Goal: Find specific page/section: Find specific page/section

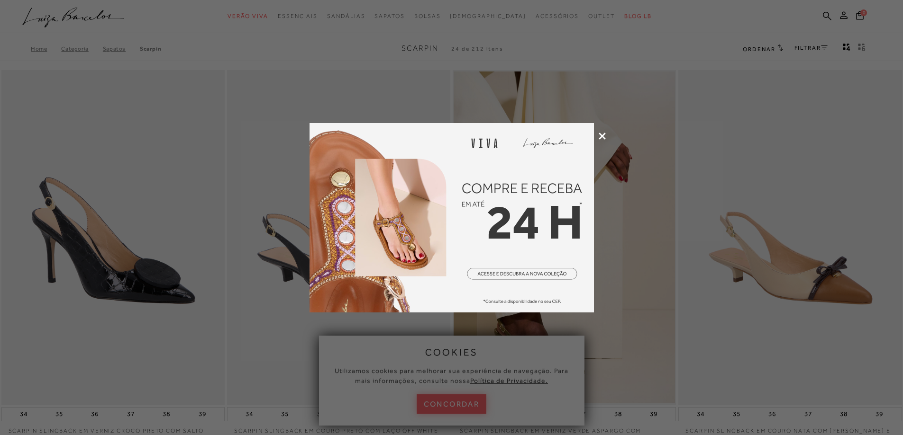
click at [602, 139] on icon at bounding box center [601, 136] width 7 height 7
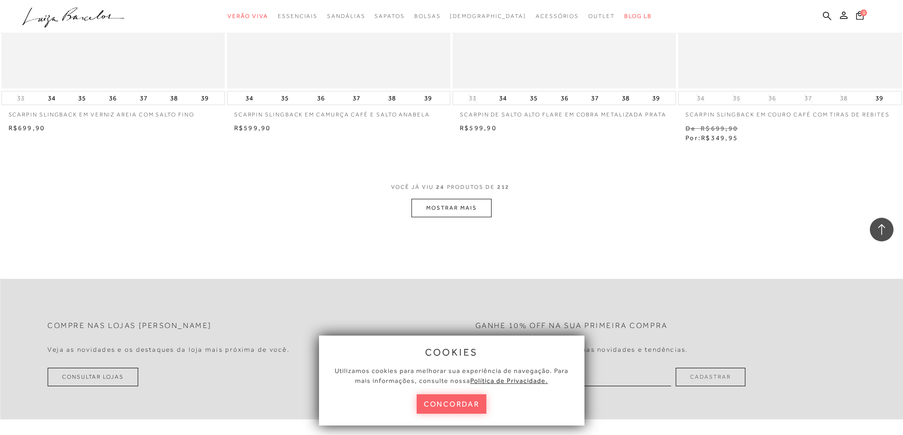
scroll to position [2322, 0]
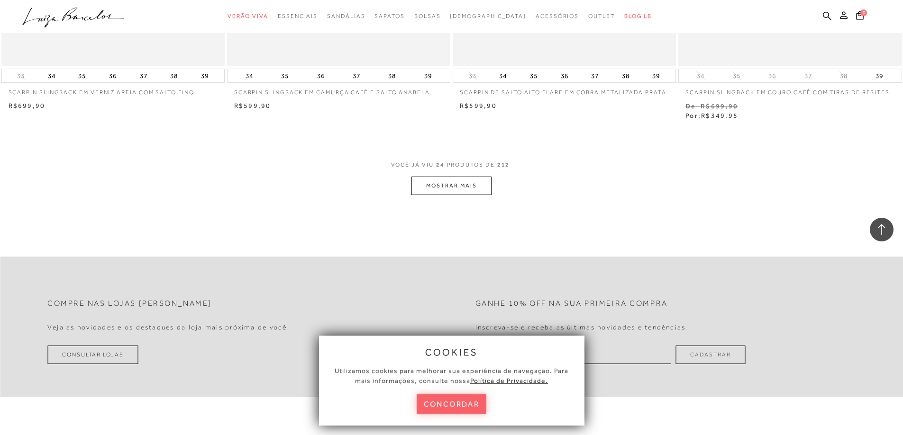
click at [485, 183] on button "MOSTRAR MAIS" at bounding box center [451, 186] width 80 height 18
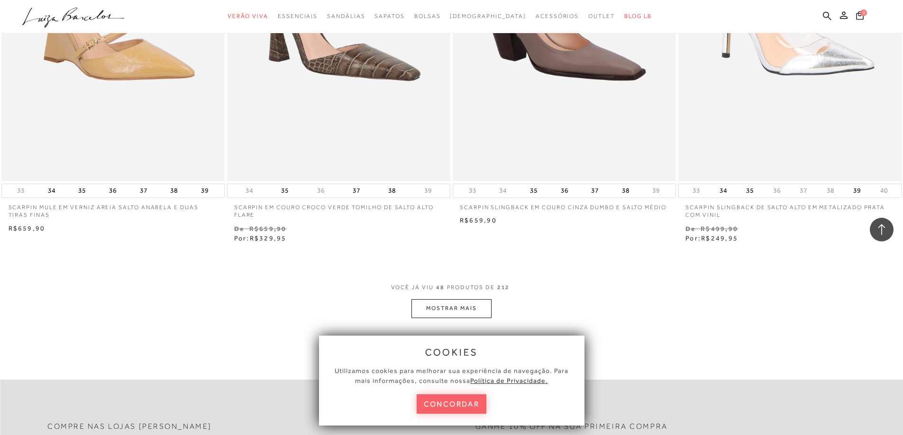
scroll to position [4643, 0]
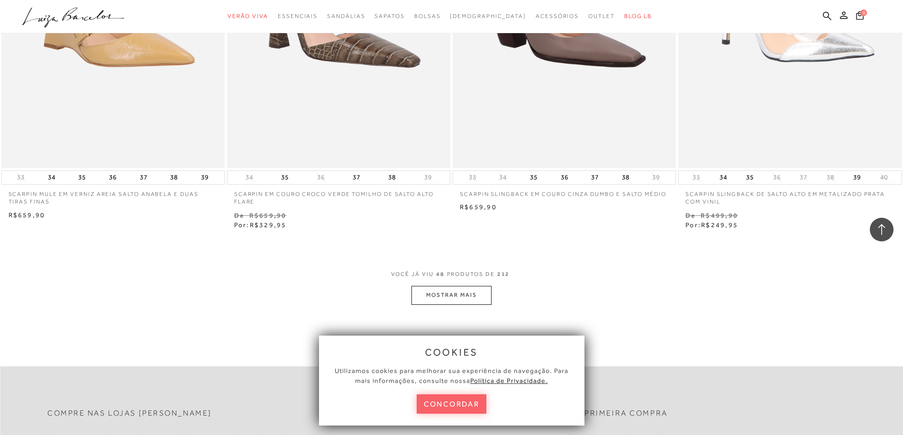
click at [452, 295] on button "MOSTRAR MAIS" at bounding box center [451, 295] width 80 height 18
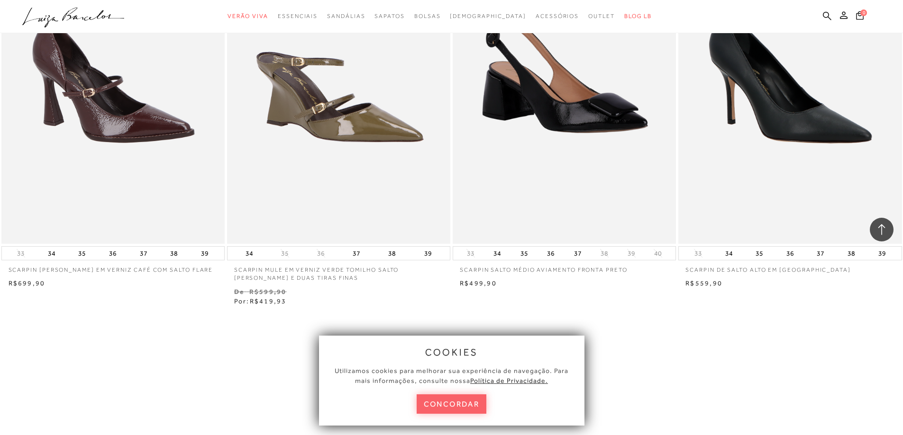
scroll to position [7154, 0]
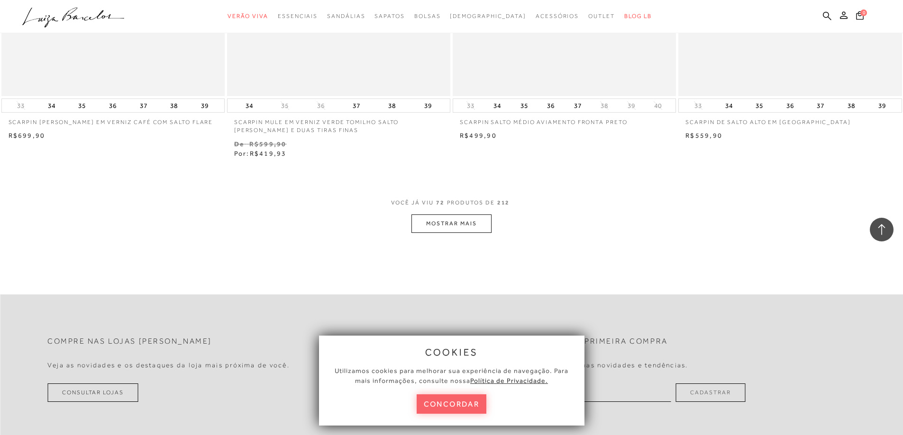
click at [460, 229] on button "MOSTRAR MAIS" at bounding box center [451, 224] width 80 height 18
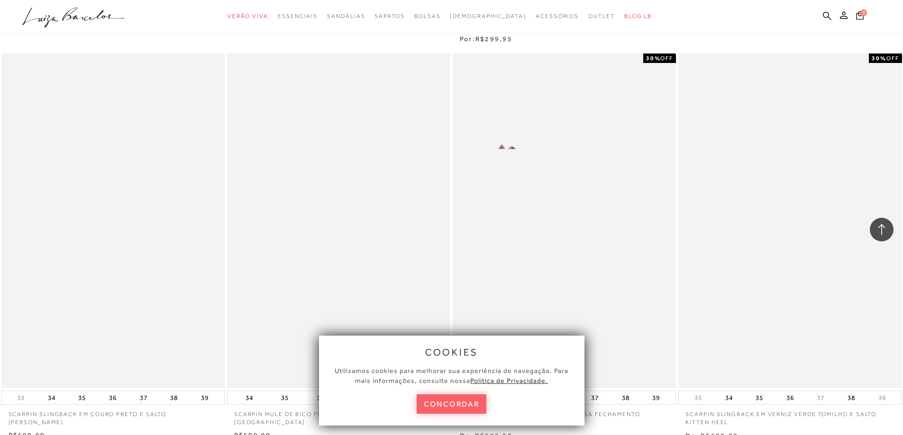
scroll to position [9192, 0]
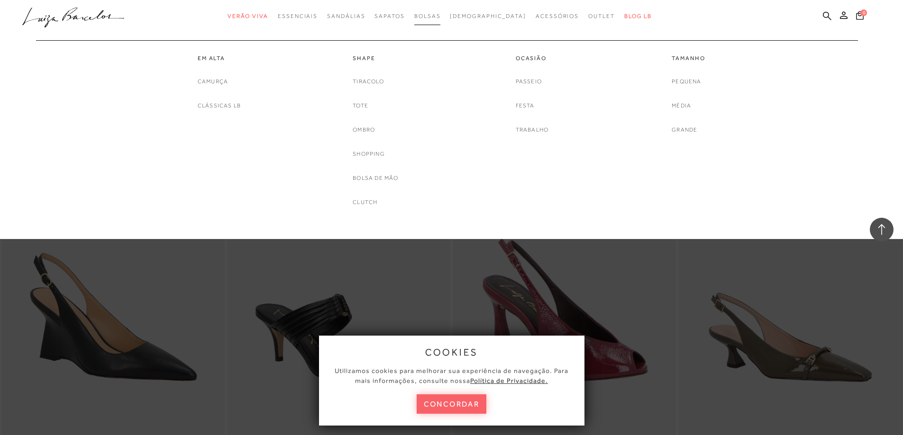
click at [441, 18] on span "Bolsas" at bounding box center [427, 16] width 27 height 7
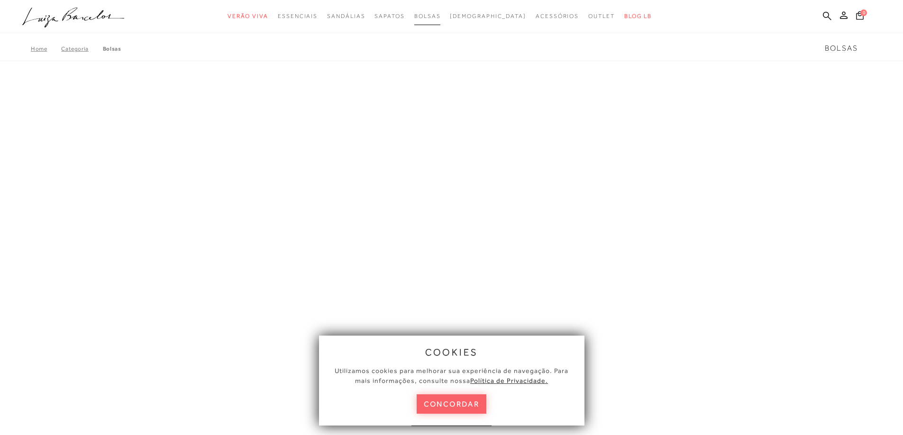
click at [441, 12] on link "Bolsas" at bounding box center [427, 17] width 27 height 18
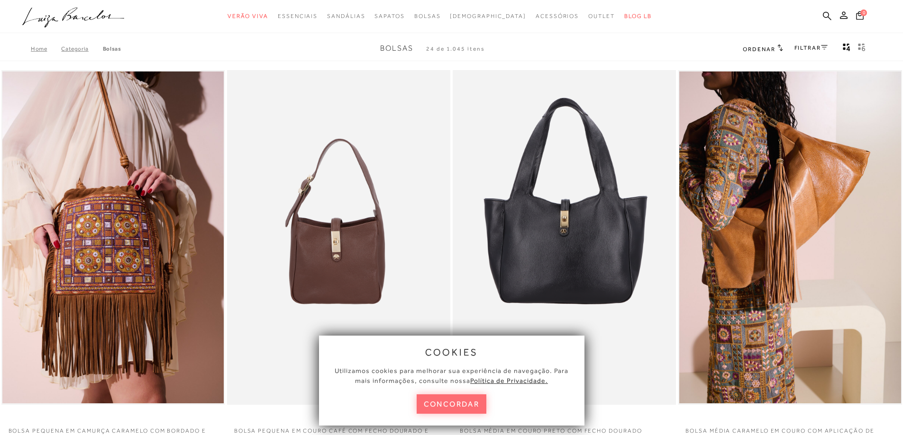
click at [473, 402] on button "concordar" at bounding box center [451, 404] width 70 height 19
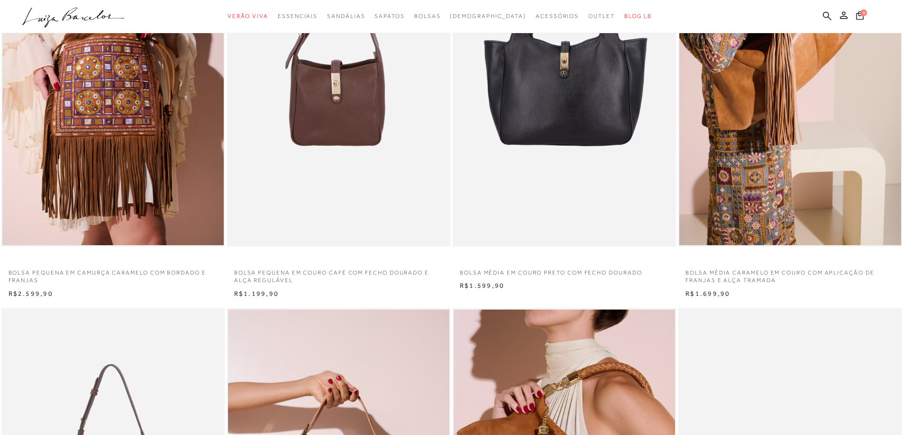
scroll to position [99, 0]
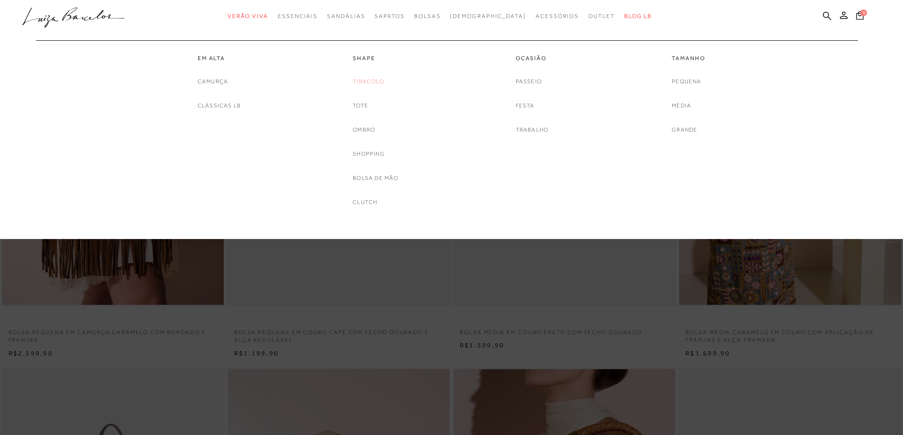
click at [363, 78] on link "Tiracolo" at bounding box center [368, 82] width 31 height 10
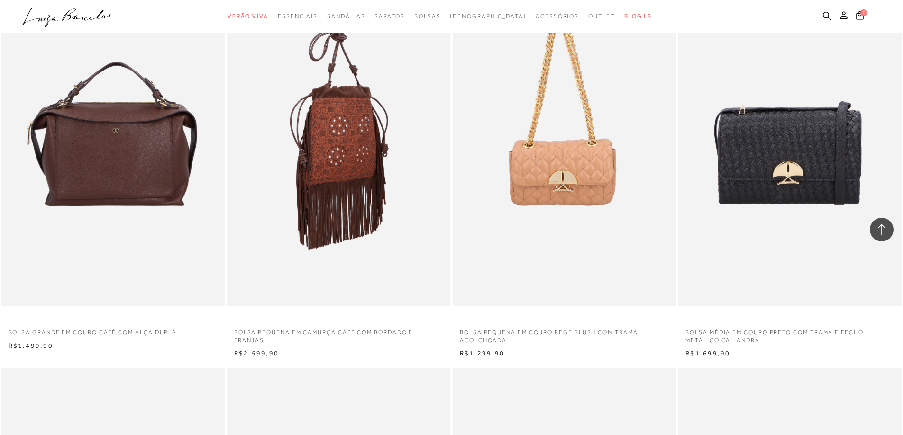
scroll to position [1421, 0]
